Goal: Information Seeking & Learning: Find contact information

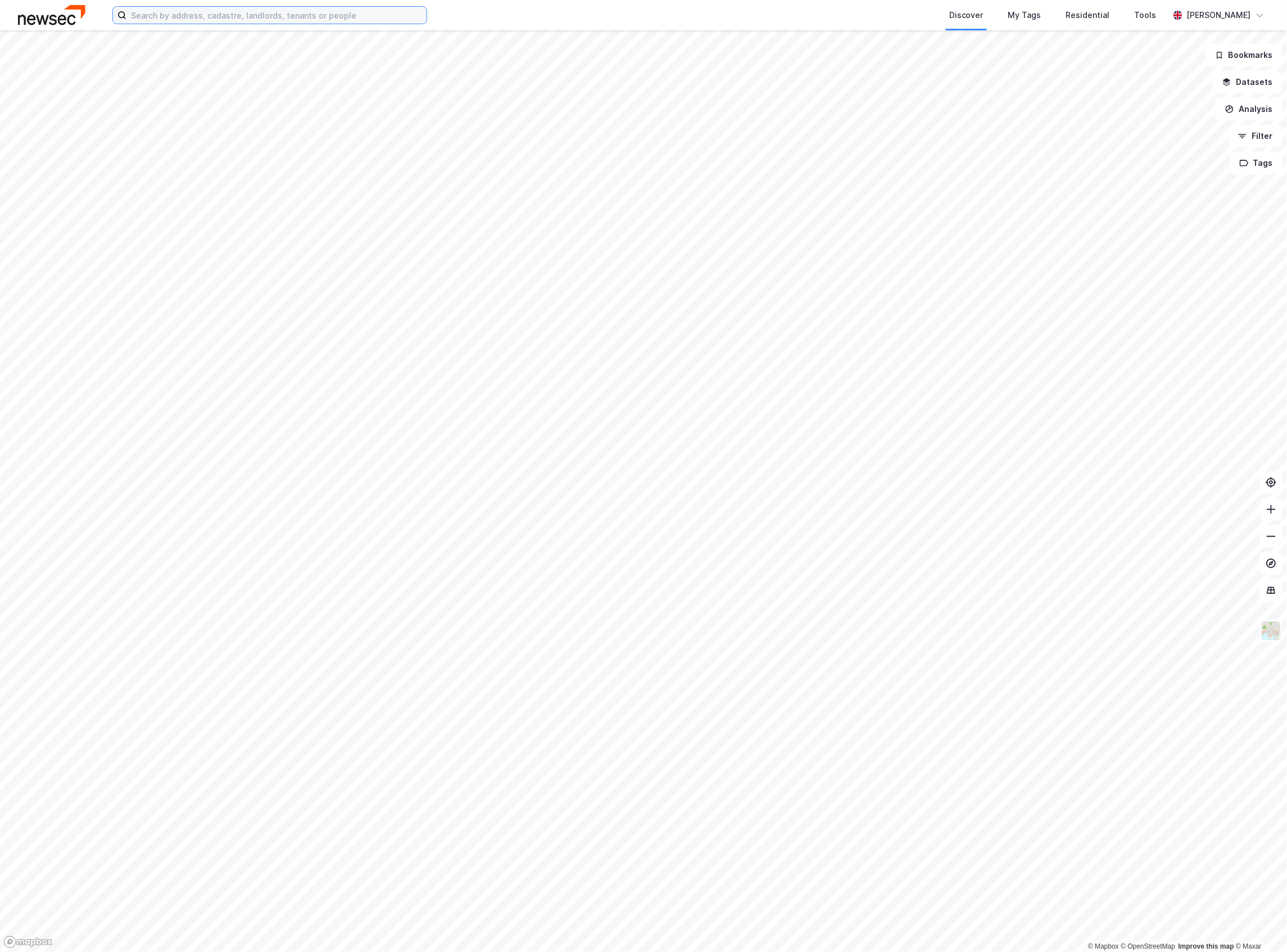
click at [174, 10] on input at bounding box center [276, 14] width 300 height 16
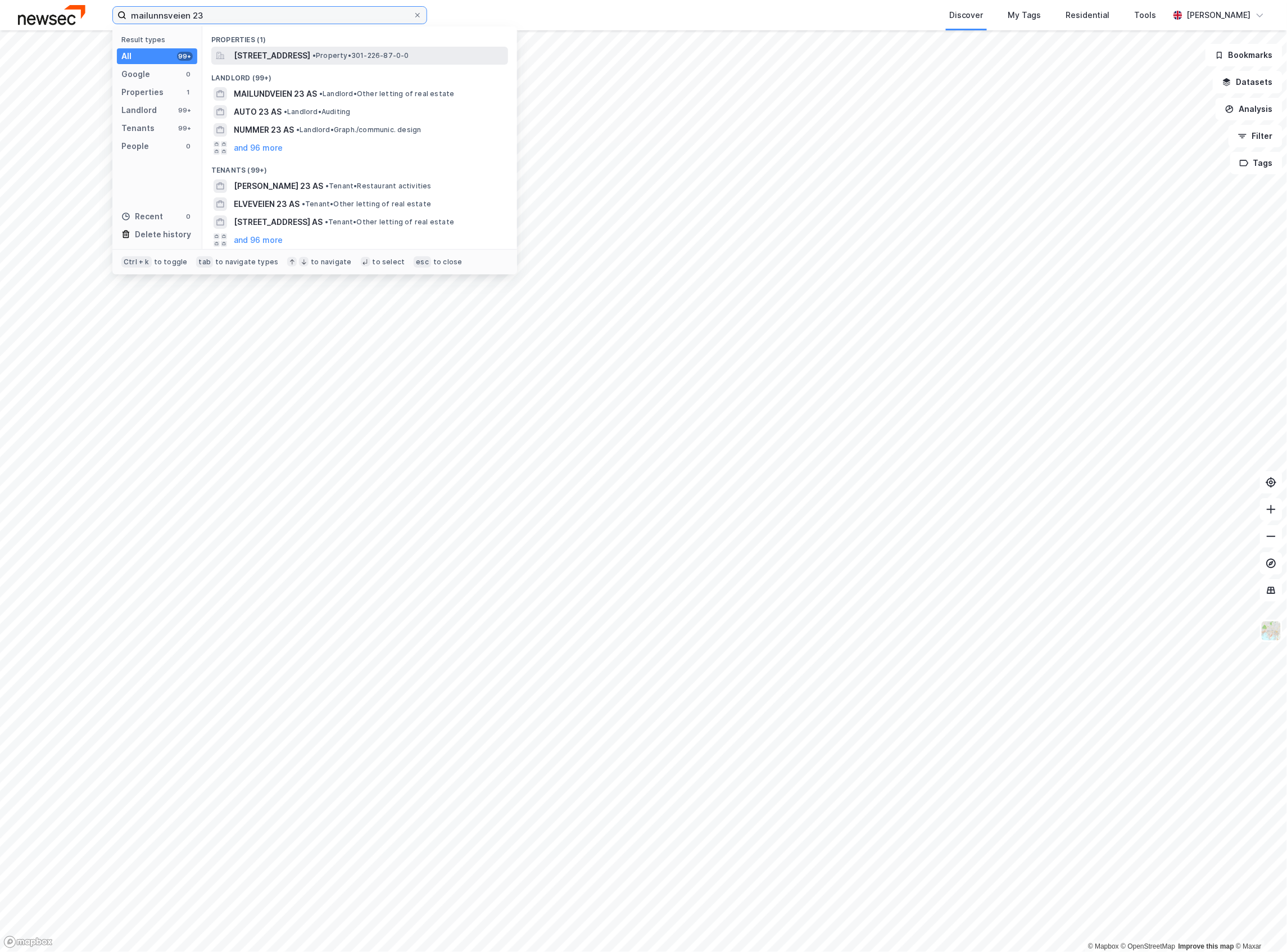
type input "mailunnsveien 23"
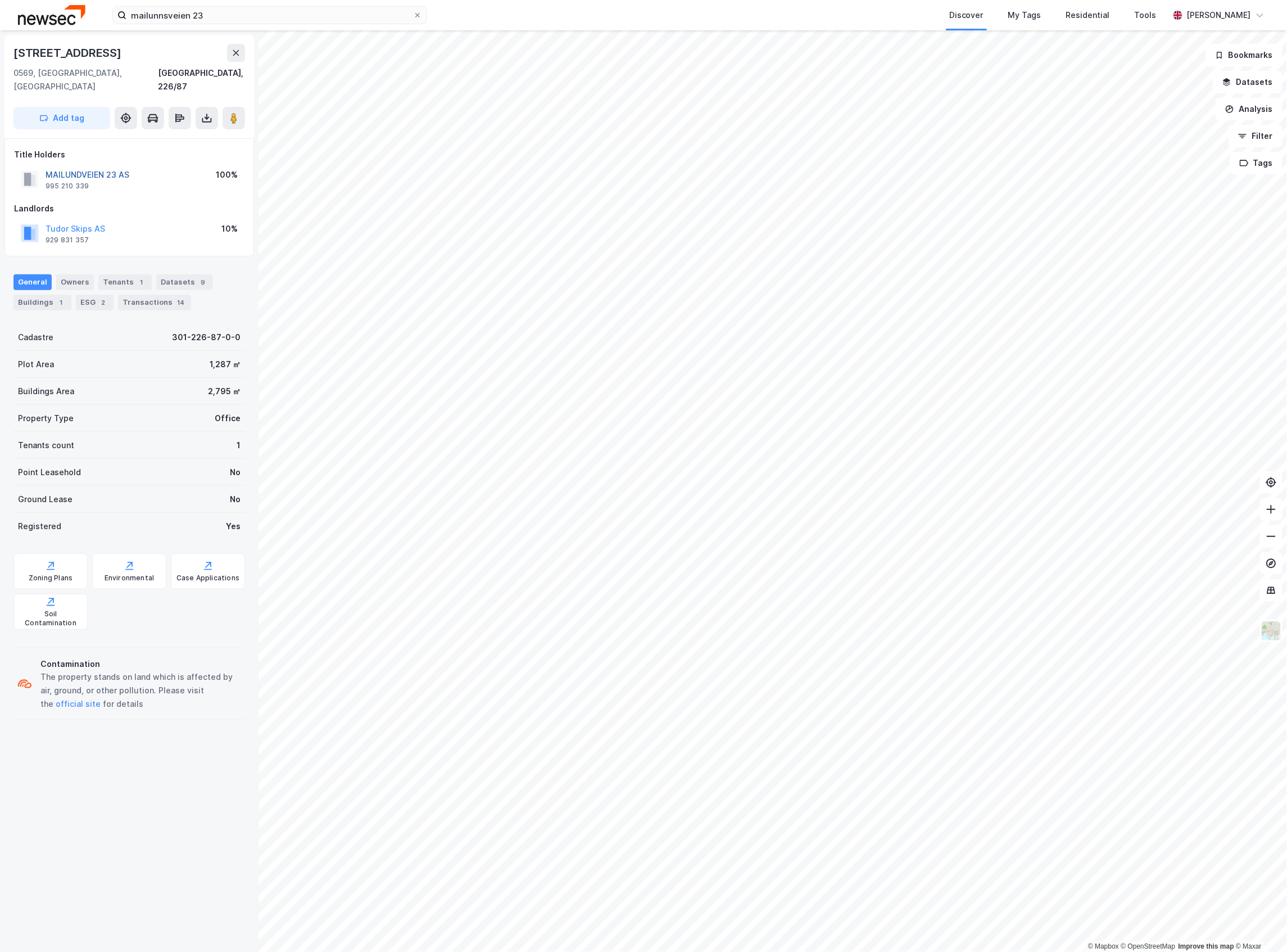
click at [0, 0] on button "MAILUNDVEIEN 23 AS" at bounding box center [0, 0] width 0 height 0
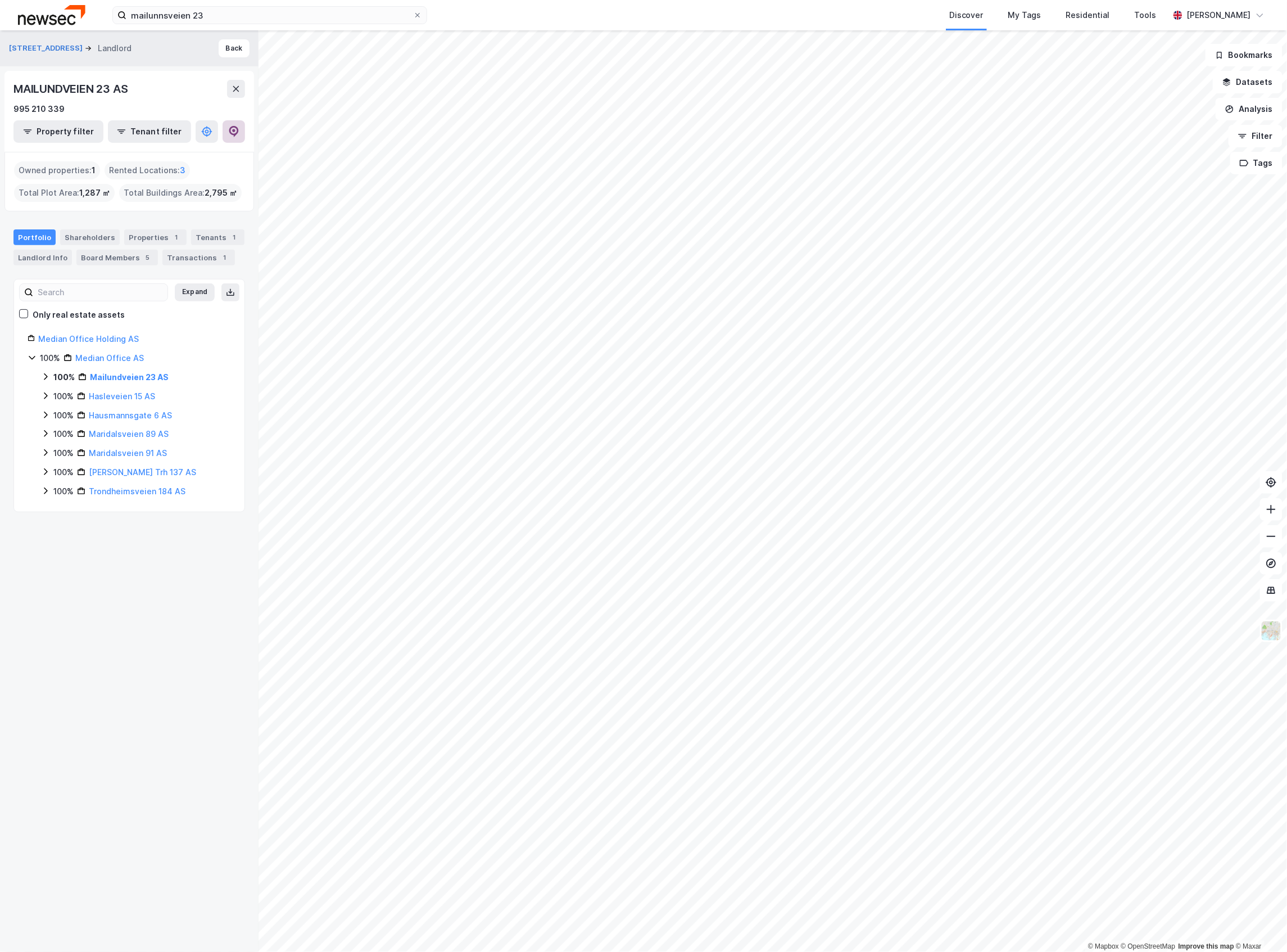
click at [235, 133] on icon at bounding box center [234, 131] width 12 height 12
